Goal: Obtain resource: Download file/media

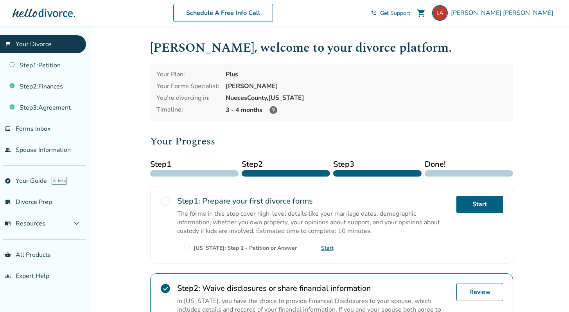
click at [256, 88] on div "Jannelle Martinez" at bounding box center [366, 86] width 281 height 9
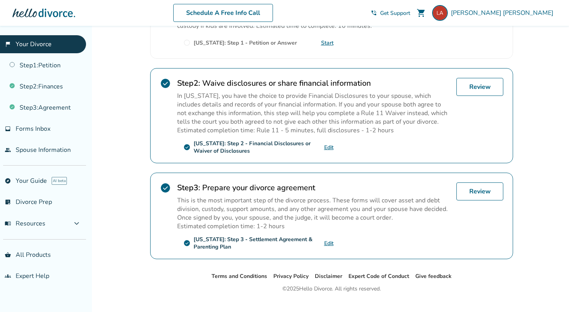
scroll to position [216, 0]
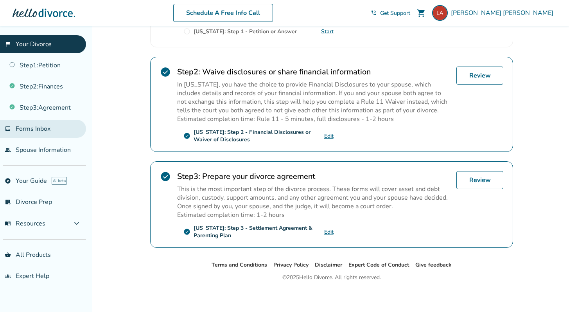
click at [41, 134] on link "inbox Forms Inbox" at bounding box center [43, 129] width 86 height 18
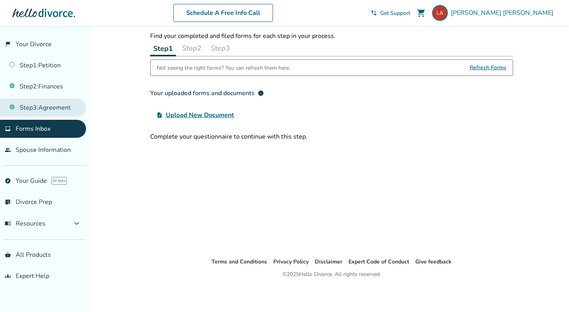
click at [43, 105] on link "Step 3 : Agreement" at bounding box center [43, 108] width 86 height 18
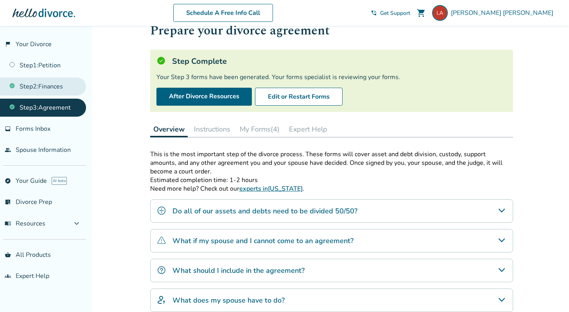
click at [48, 93] on link "Step 2 : Finances" at bounding box center [43, 86] width 86 height 18
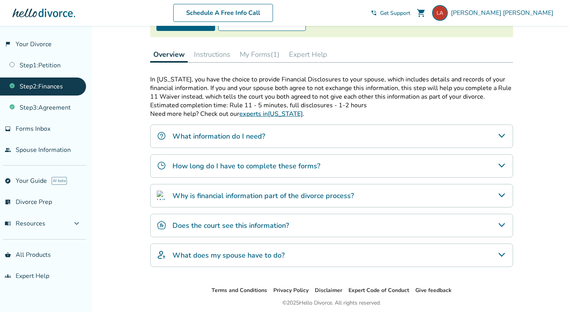
scroll to position [69, 0]
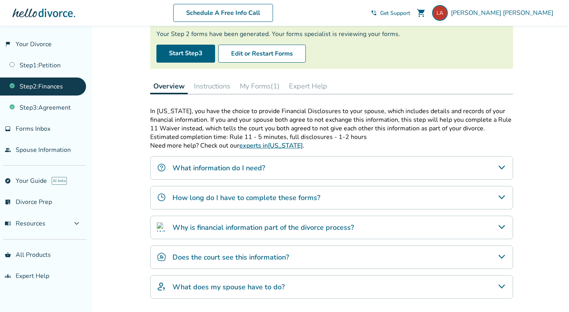
click at [252, 86] on button "My Forms (1)" at bounding box center [260, 86] width 46 height 16
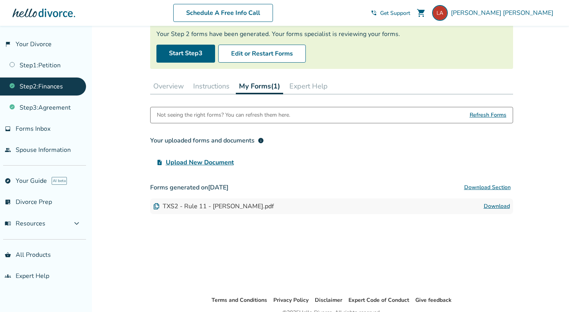
click at [177, 210] on div "TXS2 - Rule 11 - Lorri Ann Almaguer.pdf Download" at bounding box center [331, 206] width 363 height 16
click at [155, 205] on img at bounding box center [156, 206] width 6 height 6
click at [497, 206] on link "Download" at bounding box center [497, 205] width 26 height 9
